Goal: Information Seeking & Learning: Understand process/instructions

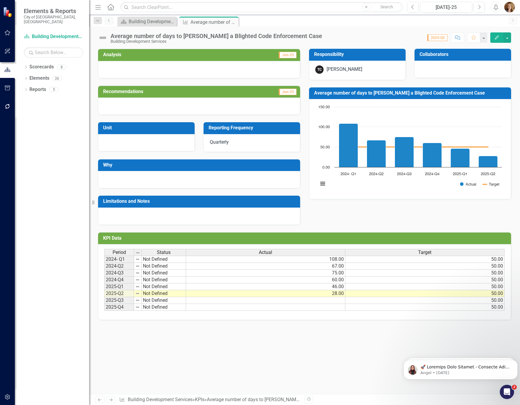
drag, startPoint x: 260, startPoint y: 340, endPoint x: 272, endPoint y: 335, distance: 12.9
click at [260, 340] on div "Analysis Jun-25 Recommendations Jun-25 Unit Reporting Frequency Quarterly Why L…" at bounding box center [304, 221] width 431 height 345
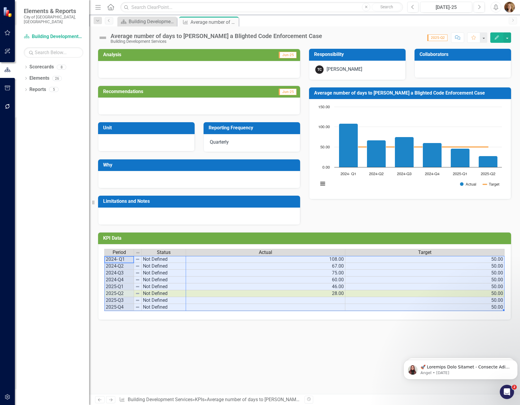
drag, startPoint x: 115, startPoint y: 259, endPoint x: 460, endPoint y: 311, distance: 348.7
click at [460, 311] on div "Period Status Actual Target 2024- Q1 Not Defined 108.00 50.00 2024-Q2 Not Defin…" at bounding box center [304, 280] width 400 height 62
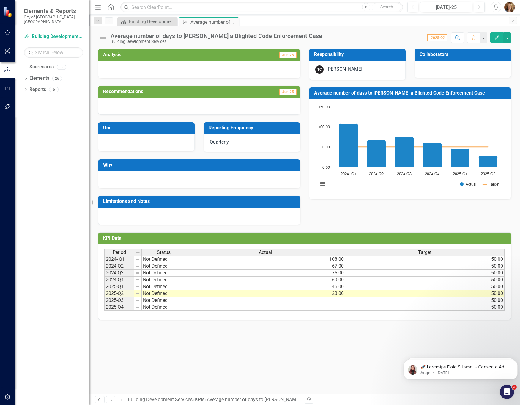
click at [232, 333] on div "Analysis Jun-25 Recommendations Jun-25 Unit Reporting Frequency Quarterly Why L…" at bounding box center [304, 221] width 431 height 345
click at [208, 25] on div "Average number of days to [PERSON_NAME] a Blighted Code Enforcement Case" at bounding box center [206, 21] width 32 height 7
click at [234, 23] on icon "Close" at bounding box center [233, 22] width 6 height 5
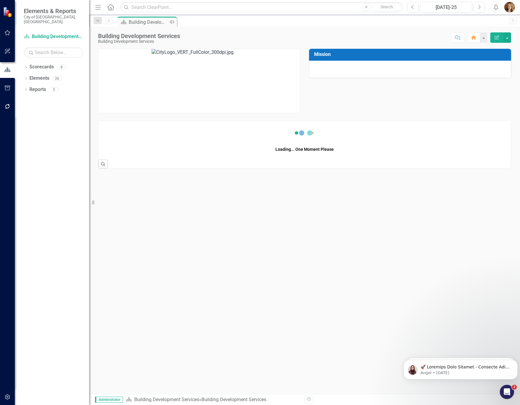
click at [133, 24] on div "Building Development Services" at bounding box center [148, 21] width 39 height 7
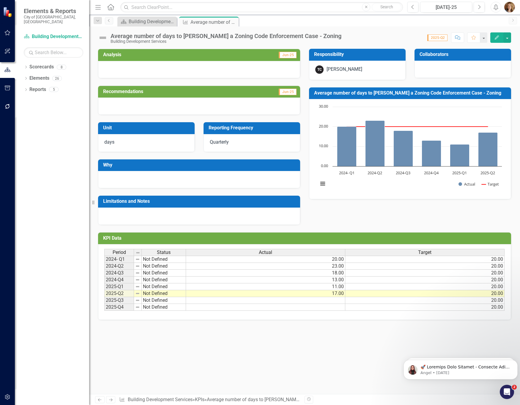
click at [0, 0] on icon "Close" at bounding box center [0, 0] width 0 height 0
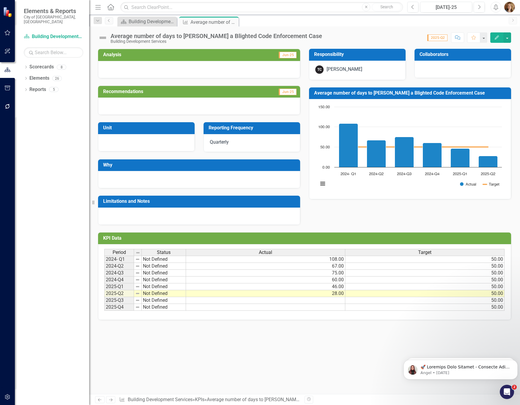
click at [490, 23] on div "Scorecard Building Development Services Close KPI Average number of days to aba…" at bounding box center [310, 22] width 389 height 10
click at [481, 21] on div "Scorecard Building Development Services Close KPI Average number of days to aba…" at bounding box center [310, 22] width 389 height 10
click at [517, 84] on div "Analysis Jun-25 Recommendations Jun-25 Unit Reporting Frequency Quarterly Why L…" at bounding box center [304, 183] width 431 height 284
click at [519, 111] on div "Analysis Jun-25 Recommendations Jun-25 Unit Reporting Frequency Quarterly Why L…" at bounding box center [304, 183] width 431 height 284
click at [510, 7] on img "button" at bounding box center [509, 7] width 11 height 11
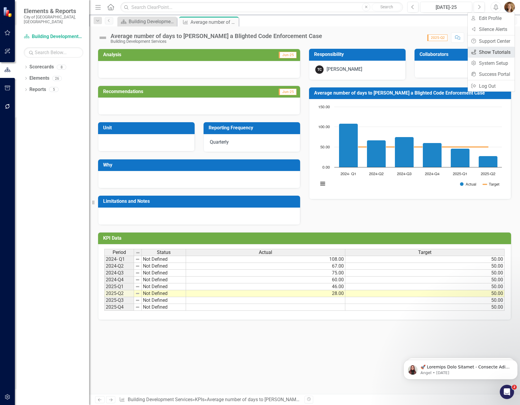
click at [497, 54] on link "icon.tutorial Show Tutorials" at bounding box center [491, 52] width 47 height 11
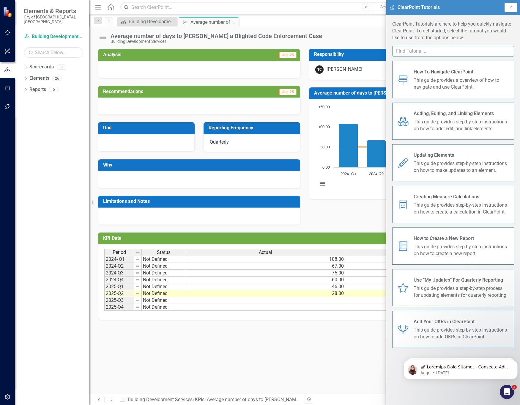
click at [422, 47] on input "text" at bounding box center [453, 51] width 122 height 11
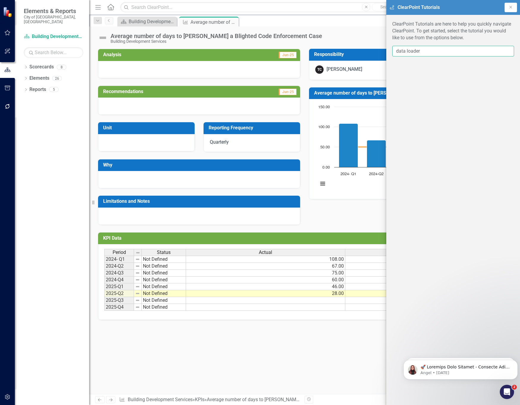
type input "data loader"
click at [512, 7] on icon "Close" at bounding box center [510, 7] width 5 height 4
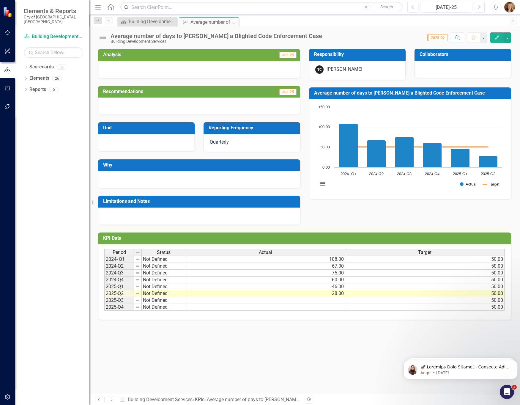
click at [511, 7] on img "button" at bounding box center [509, 7] width 11 height 11
click at [489, 43] on link "Help Support Center" at bounding box center [491, 41] width 47 height 11
